Goal: Information Seeking & Learning: Find specific fact

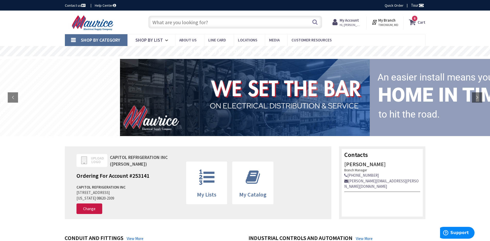
click at [231, 19] on input "text" at bounding box center [235, 22] width 174 height 13
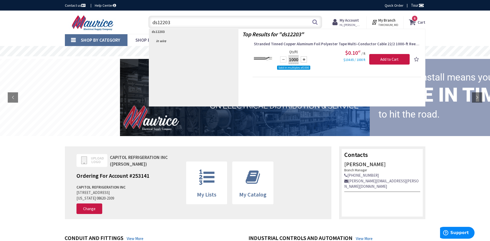
click at [150, 23] on input "ds12203" at bounding box center [235, 22] width 174 height 13
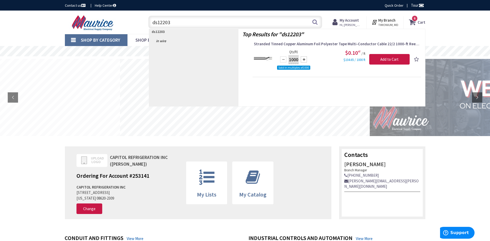
click at [157, 23] on input "ds12203" at bounding box center [235, 22] width 174 height 13
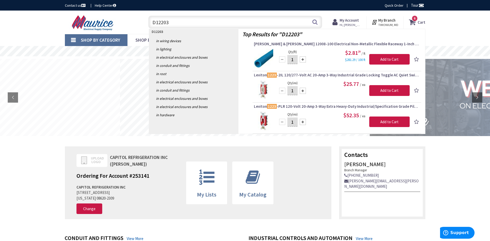
type input "DS12203"
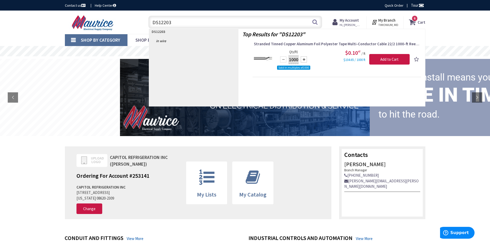
click at [181, 23] on input "DS12203" at bounding box center [235, 22] width 174 height 13
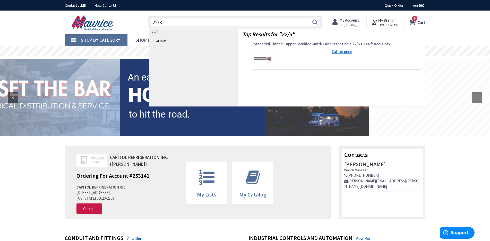
click at [281, 52] on div "Call for price" at bounding box center [343, 51] width 133 height 5
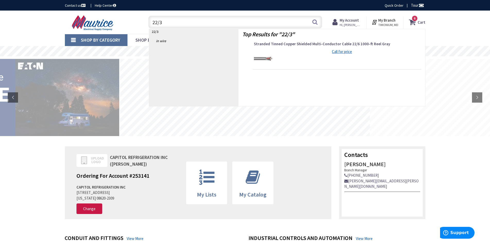
click at [221, 31] on p "22/3" at bounding box center [193, 31] width 89 height 5
click at [218, 26] on input "22/3" at bounding box center [235, 22] width 174 height 13
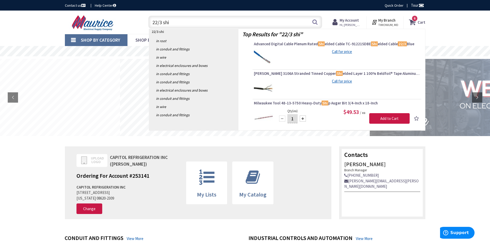
click at [198, 23] on input "22/3 shi" at bounding box center [235, 22] width 174 height 13
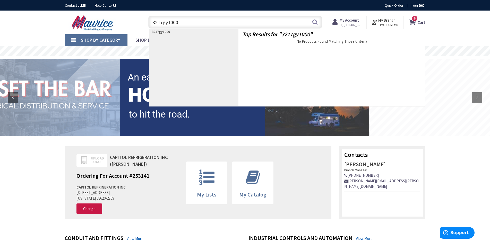
click at [153, 23] on input "3217gy1000" at bounding box center [235, 22] width 174 height 13
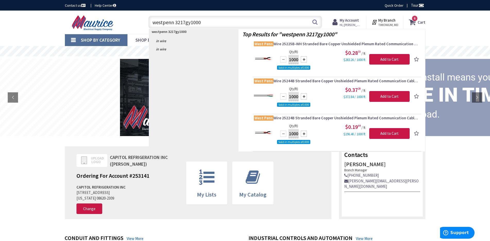
click at [184, 22] on input "westpenn 3217gy1000" at bounding box center [235, 22] width 174 height 13
click at [186, 22] on input "westpenn 3217gy1000" at bounding box center [235, 22] width 174 height 13
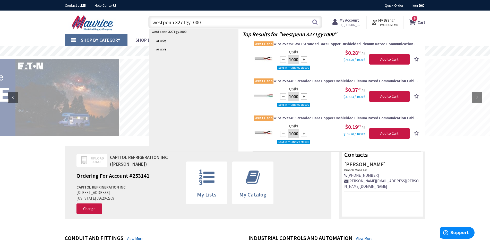
click at [214, 23] on input "westpenn 3271gy1000" at bounding box center [235, 22] width 174 height 13
type input "w"
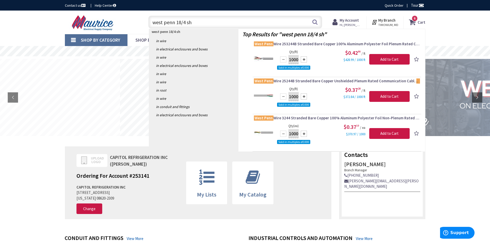
click at [185, 23] on input "west penn 18/4 sh" at bounding box center [235, 22] width 174 height 13
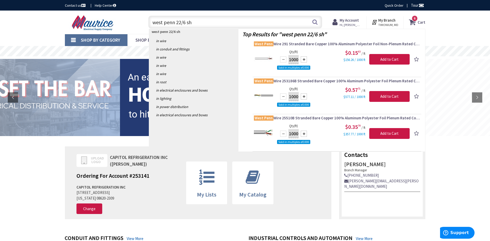
type input "west penn 22/6 sh"
